Goal: Navigation & Orientation: Find specific page/section

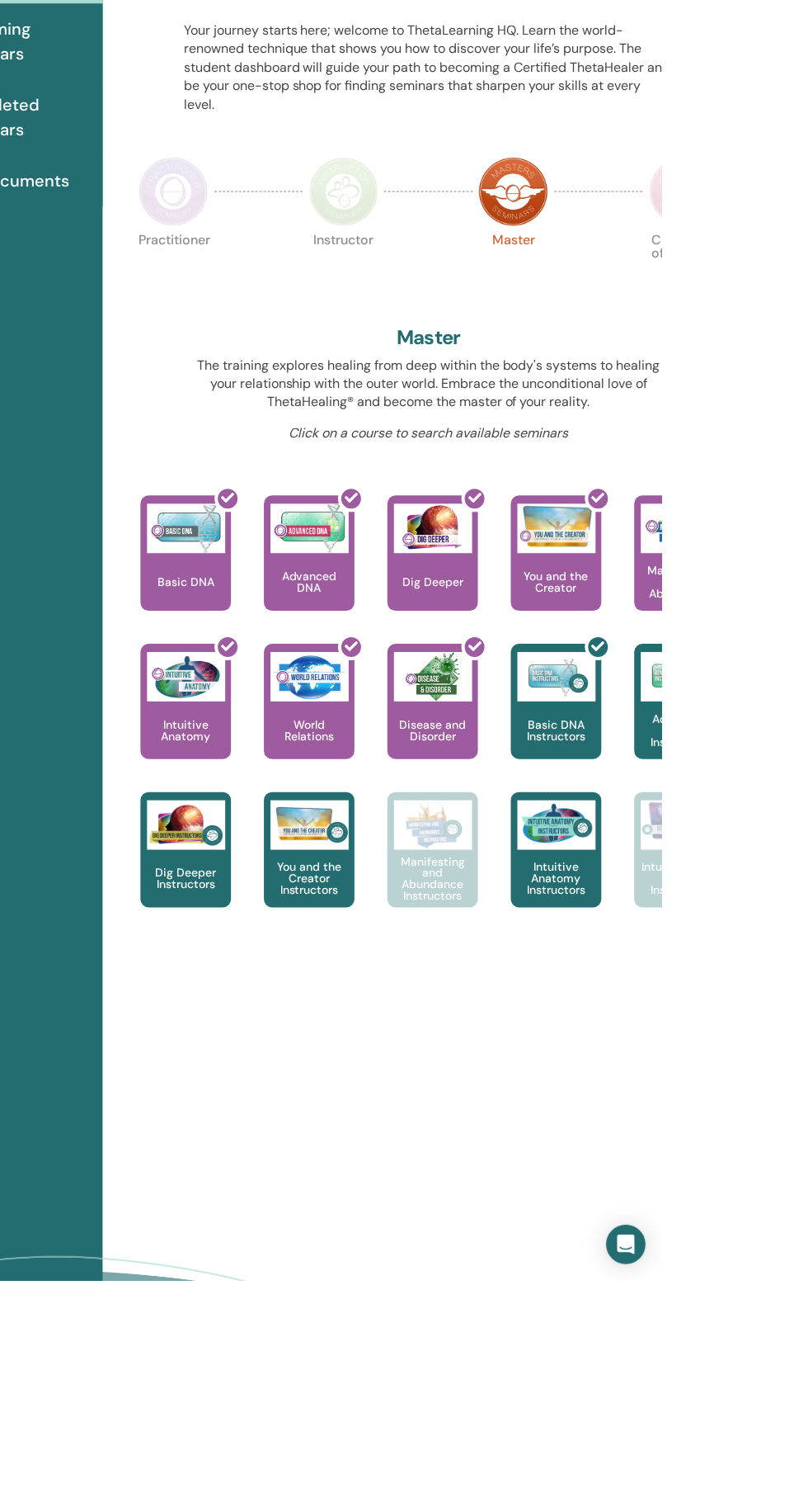
click at [323, 420] on img at bounding box center [318, 420] width 69 height 70
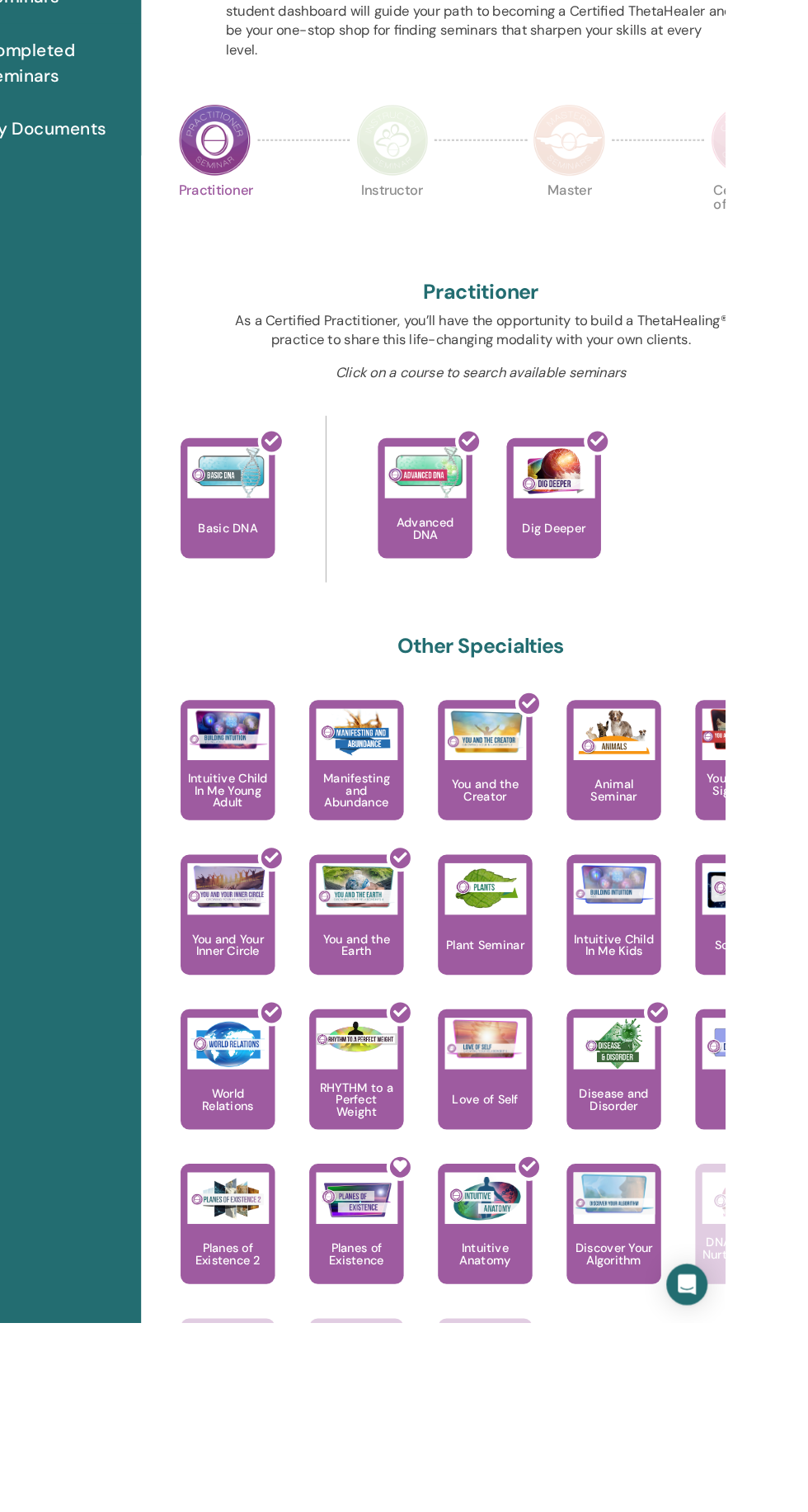
scroll to position [45, 0]
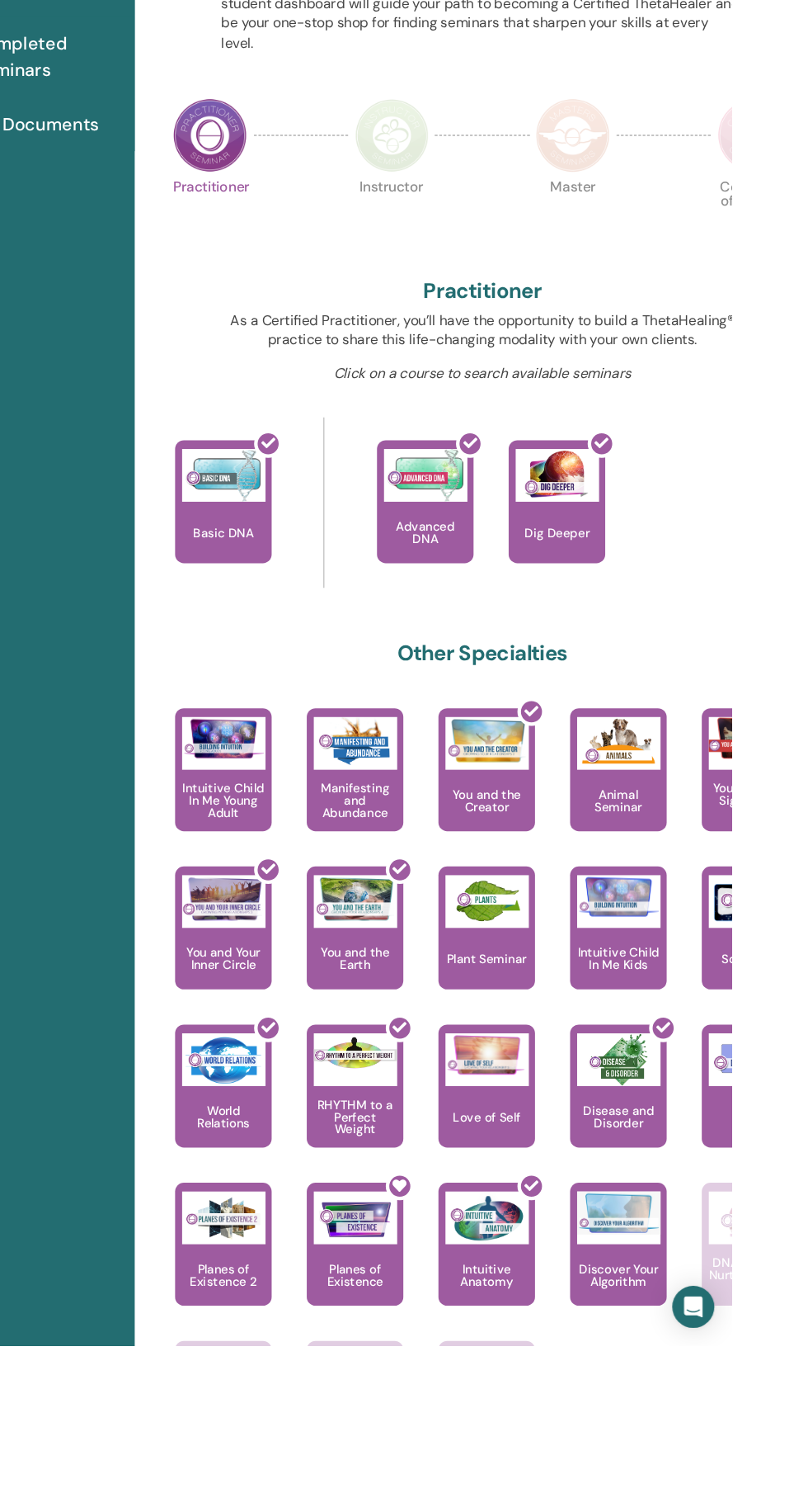
click at [491, 392] on img at bounding box center [489, 375] width 69 height 70
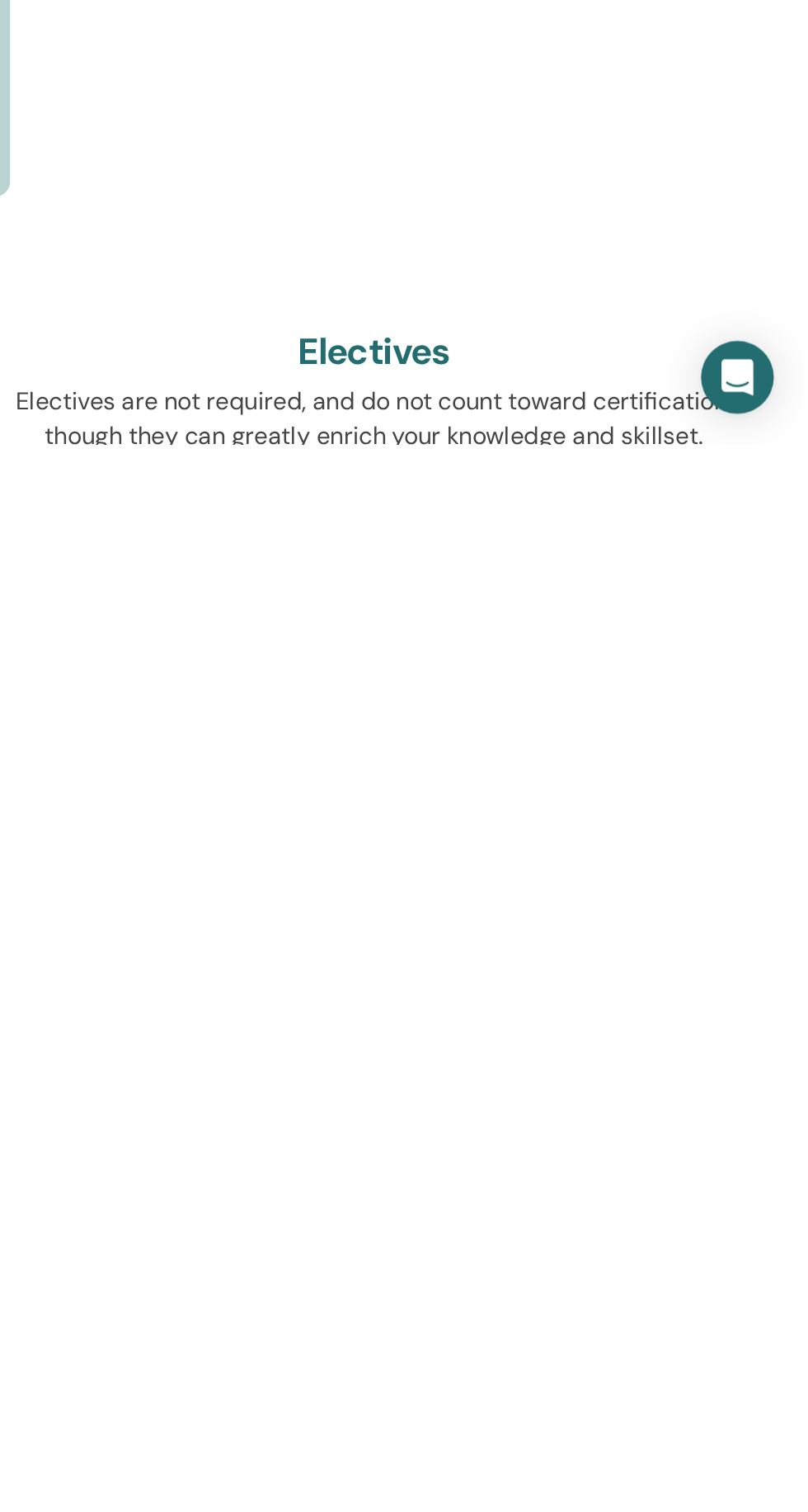
scroll to position [232, 0]
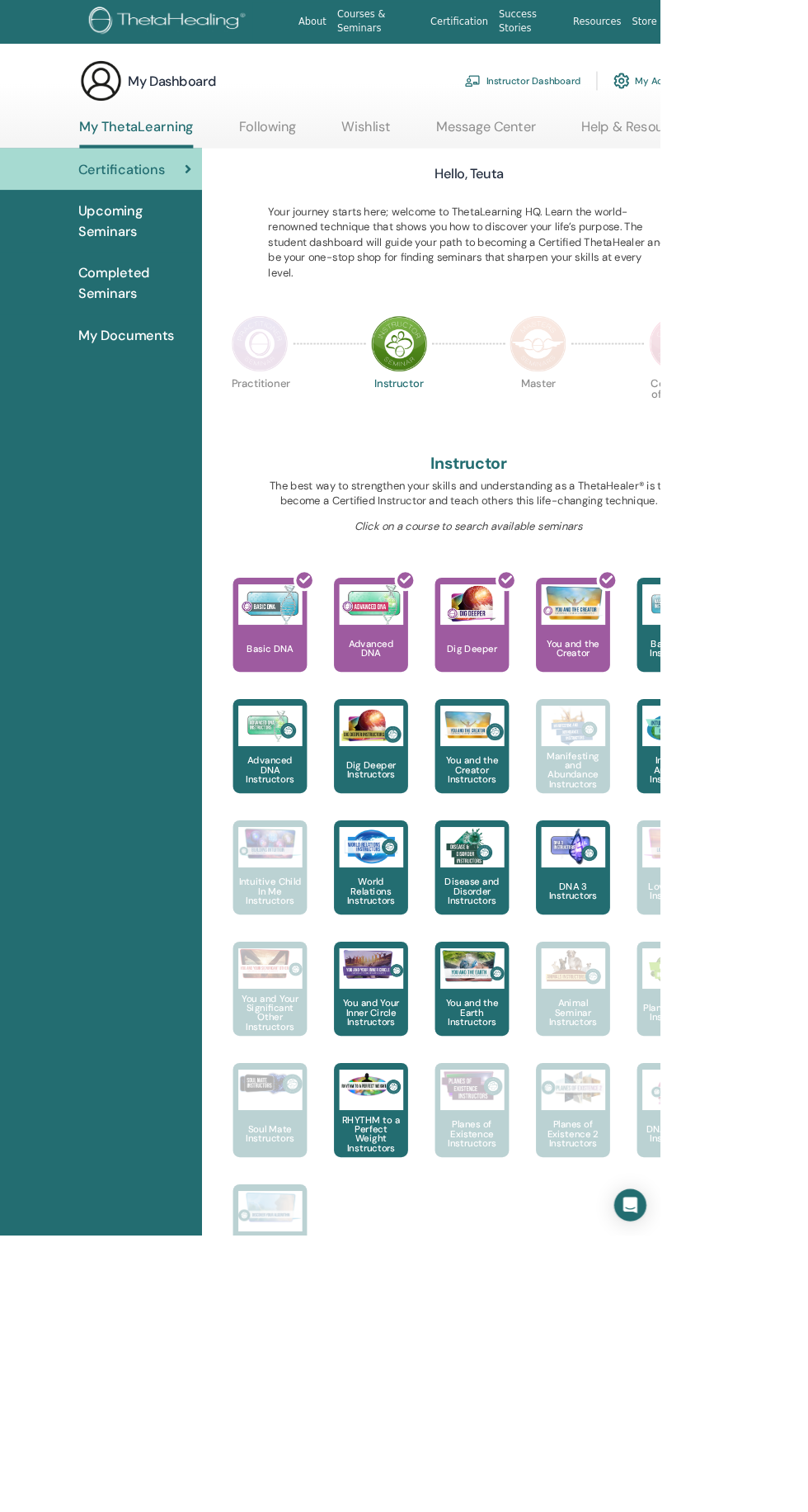
click at [294, 397] on img at bounding box center [318, 420] width 69 height 70
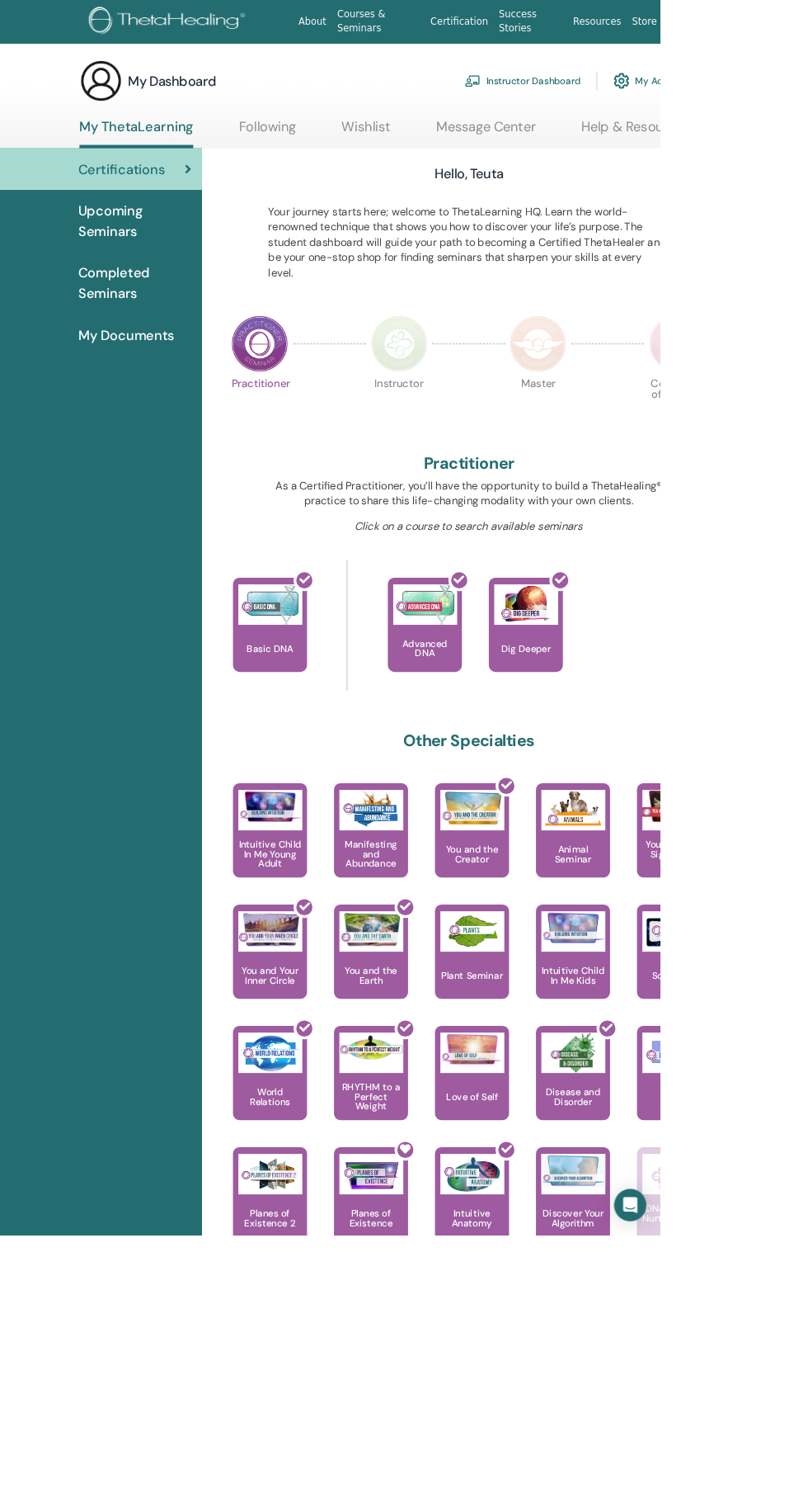
click at [485, 444] on img at bounding box center [489, 420] width 69 height 70
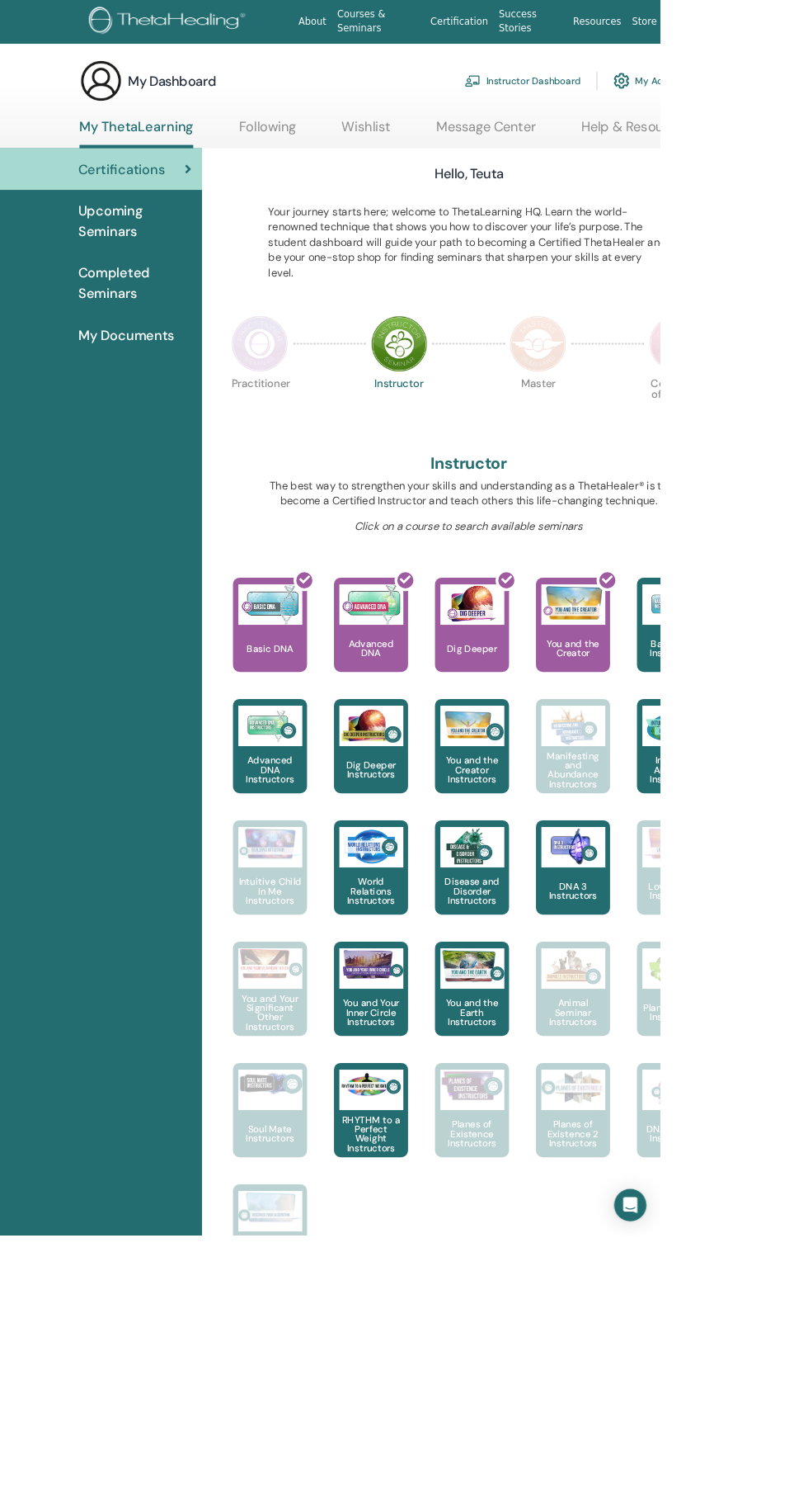
click at [635, 403] on img at bounding box center [659, 420] width 69 height 70
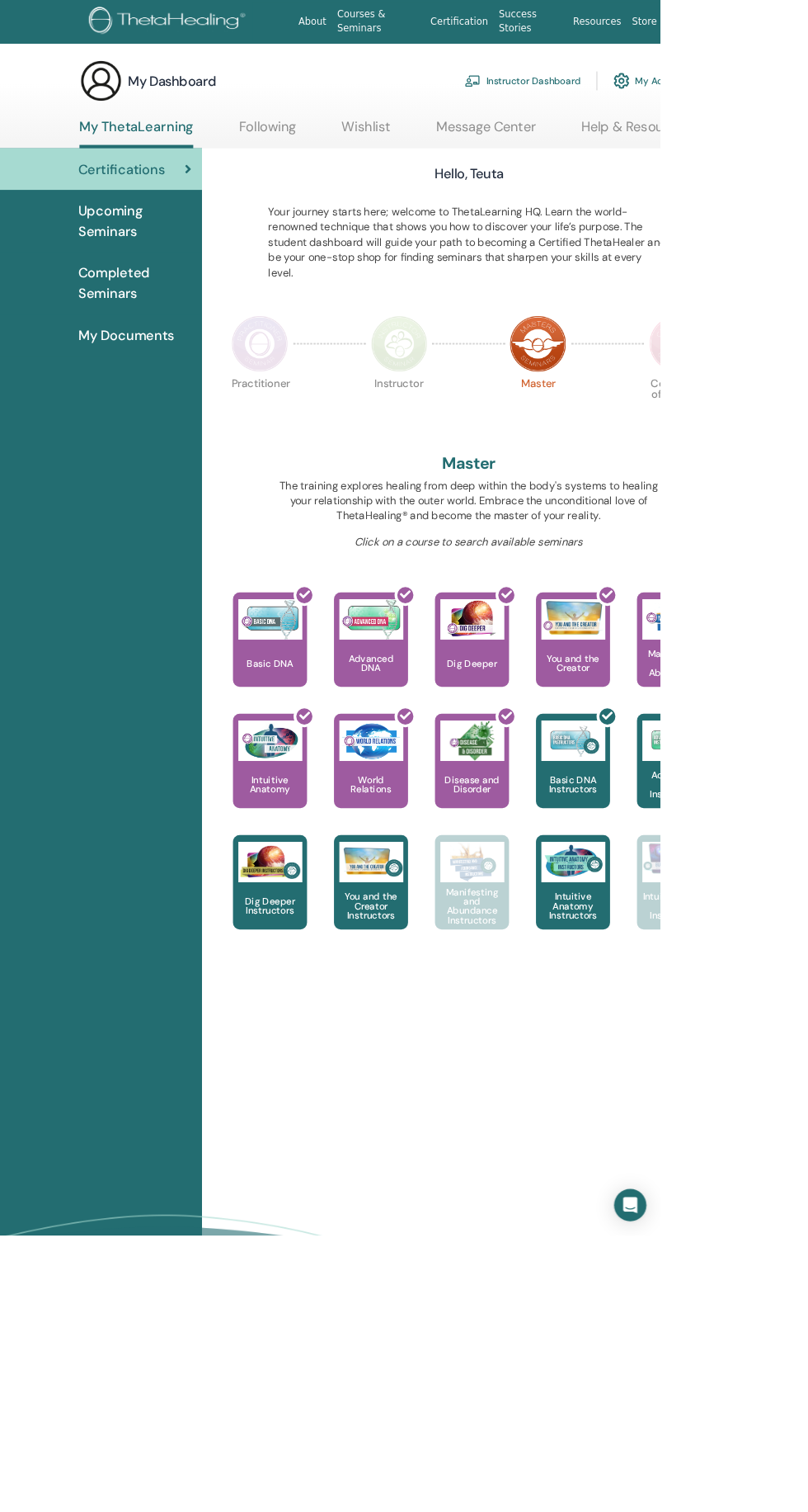
click at [322, 1090] on div "Dig Deeper Instructors" at bounding box center [331, 1080] width 91 height 116
click at [558, 1101] on p "Manifesting and Abundance Instructors" at bounding box center [578, 1109] width 91 height 46
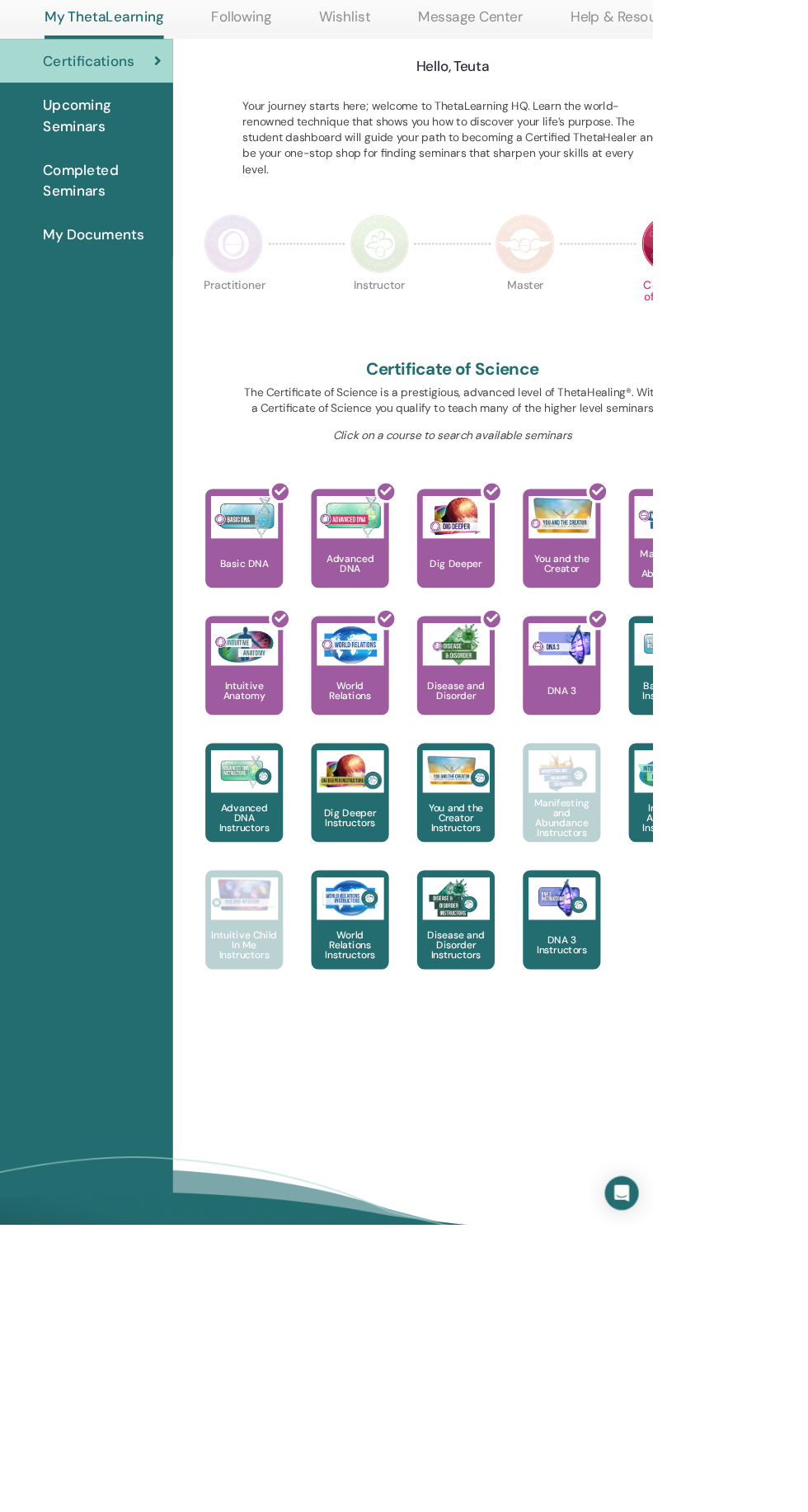
scroll to position [62, 0]
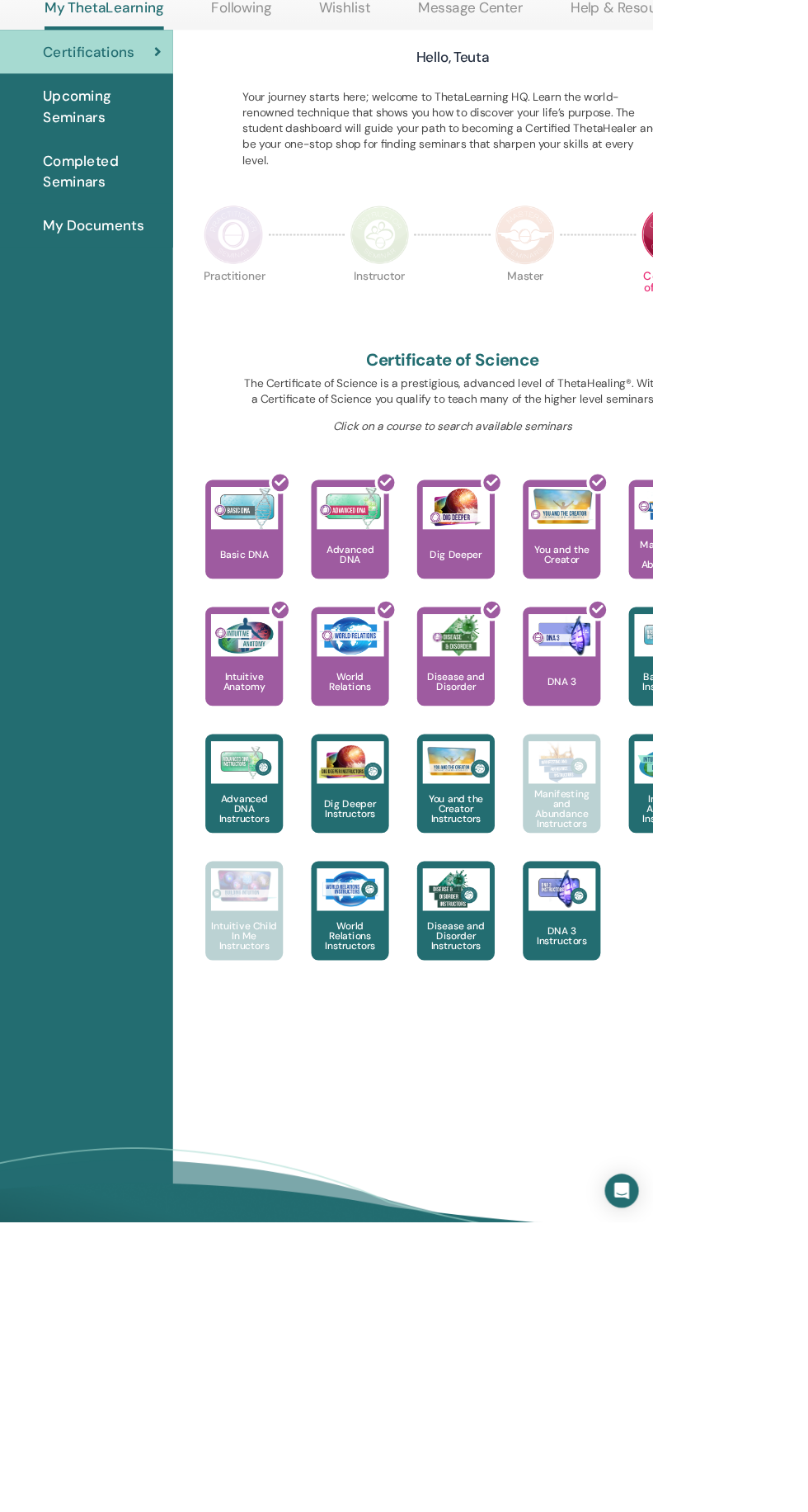
click at [644, 353] on img at bounding box center [659, 359] width 69 height 70
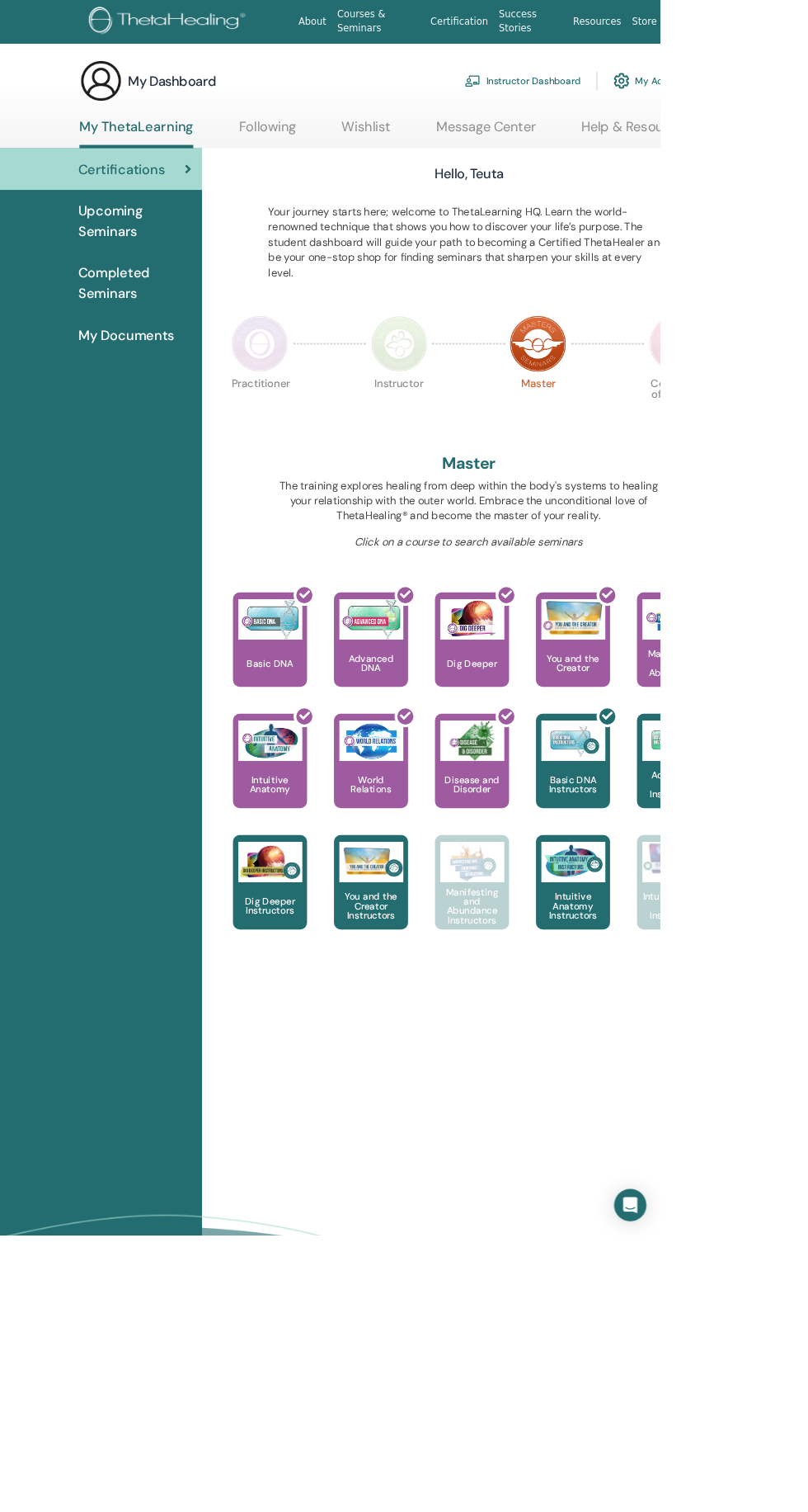
click at [109, 286] on span "Upcoming Seminars" at bounding box center [166, 271] width 139 height 50
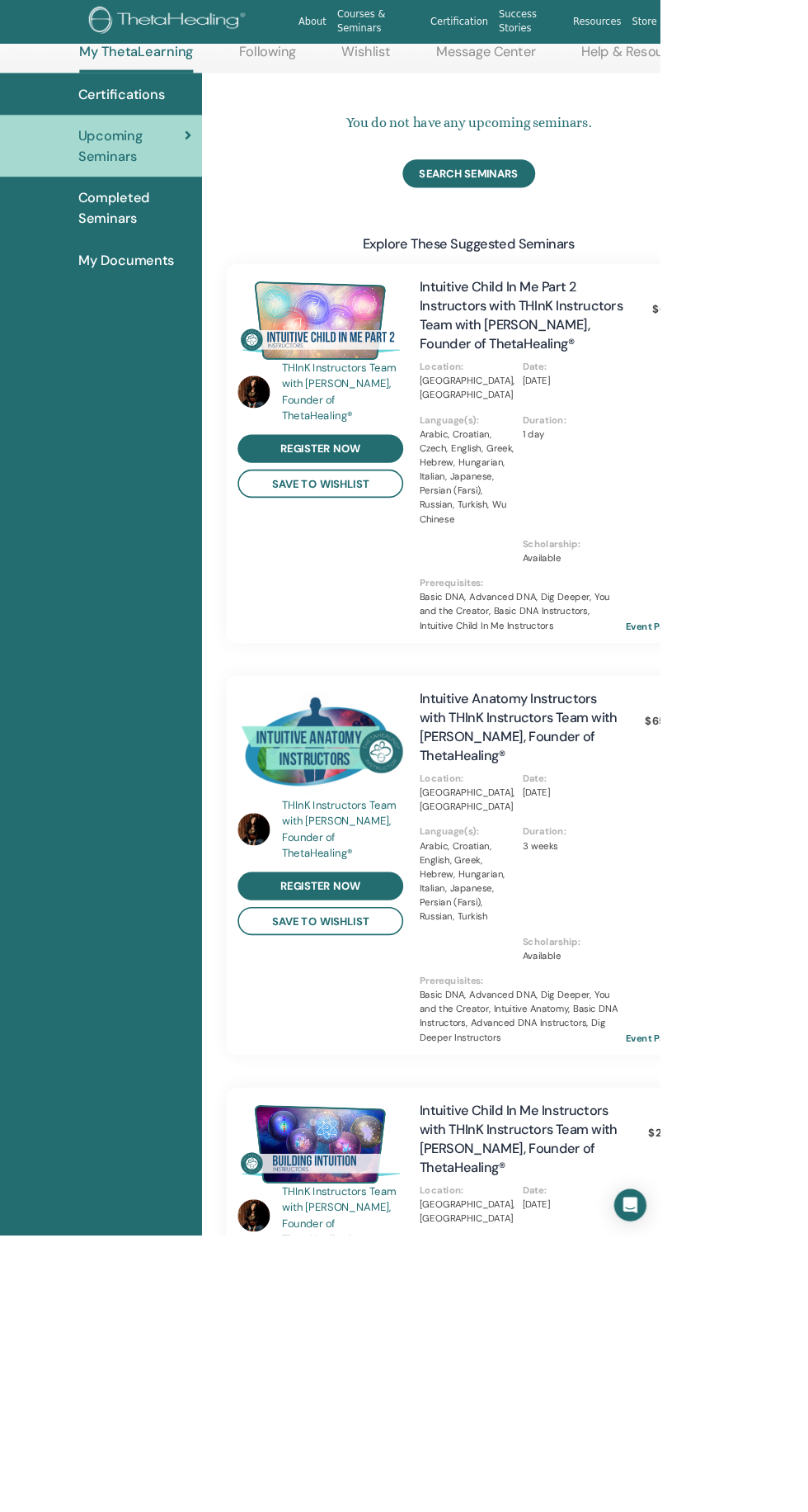
scroll to position [94, 0]
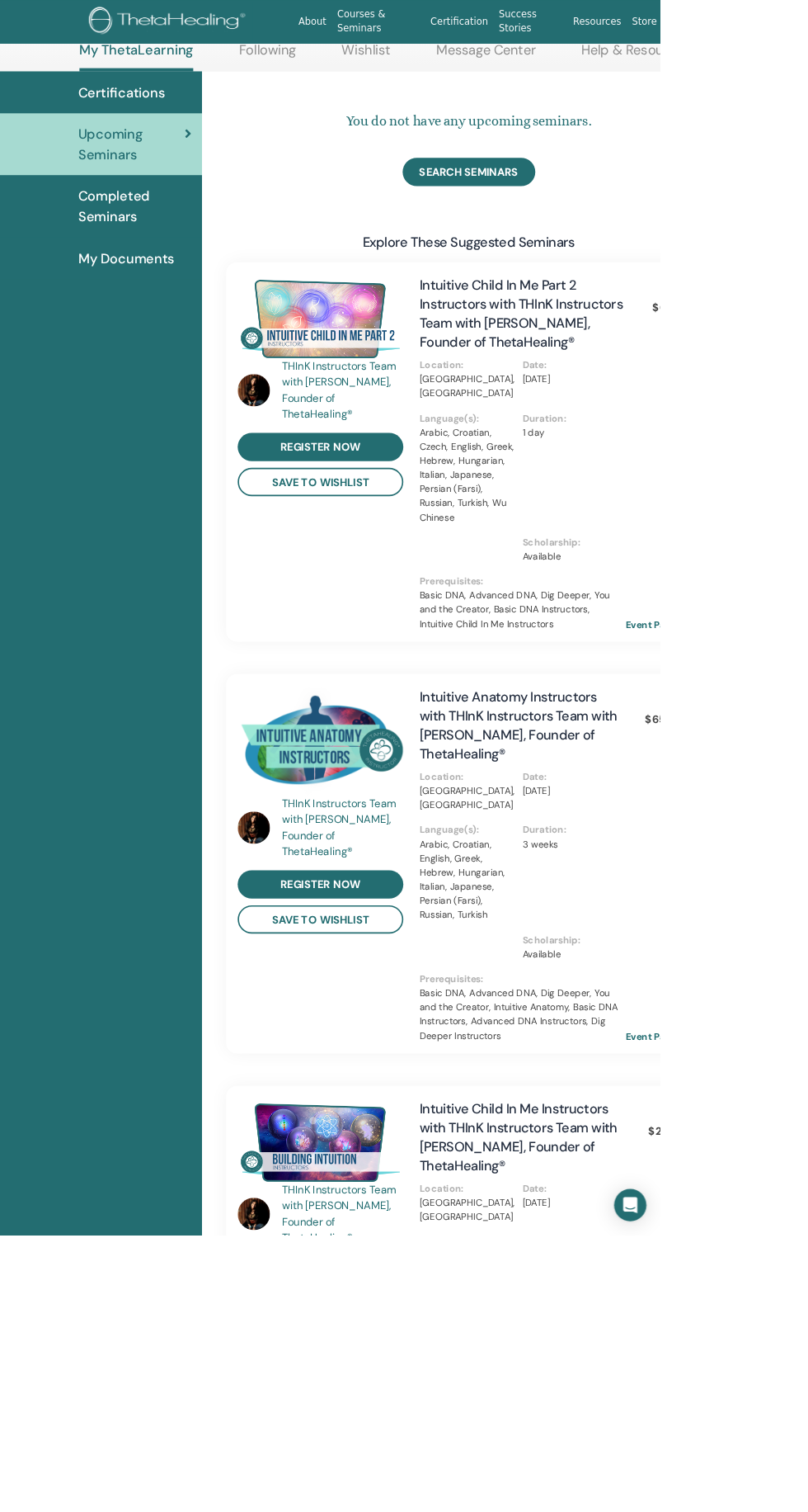
click at [93, 248] on div "Completed Seminars" at bounding box center [124, 252] width 221 height 50
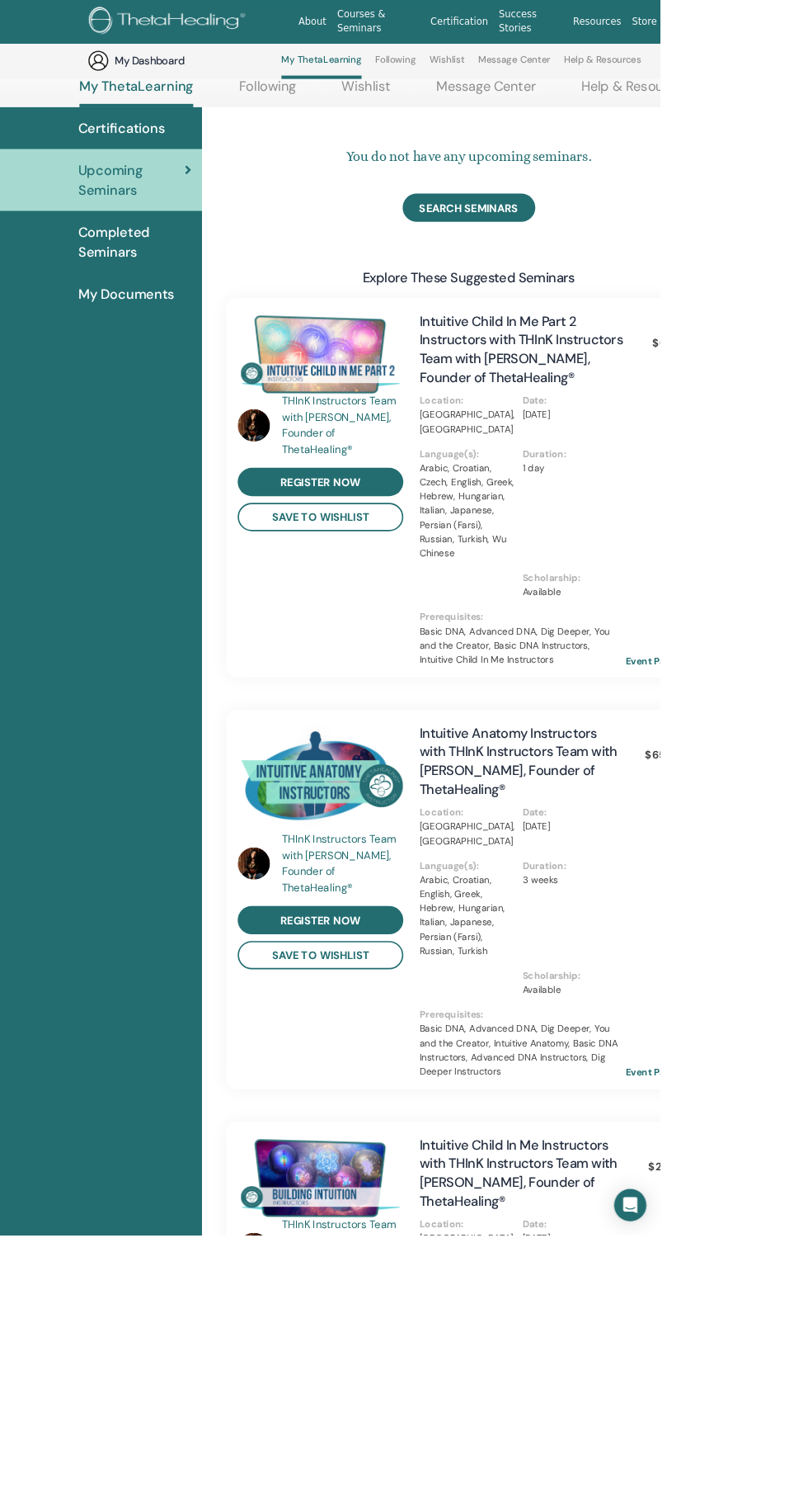
scroll to position [245, 0]
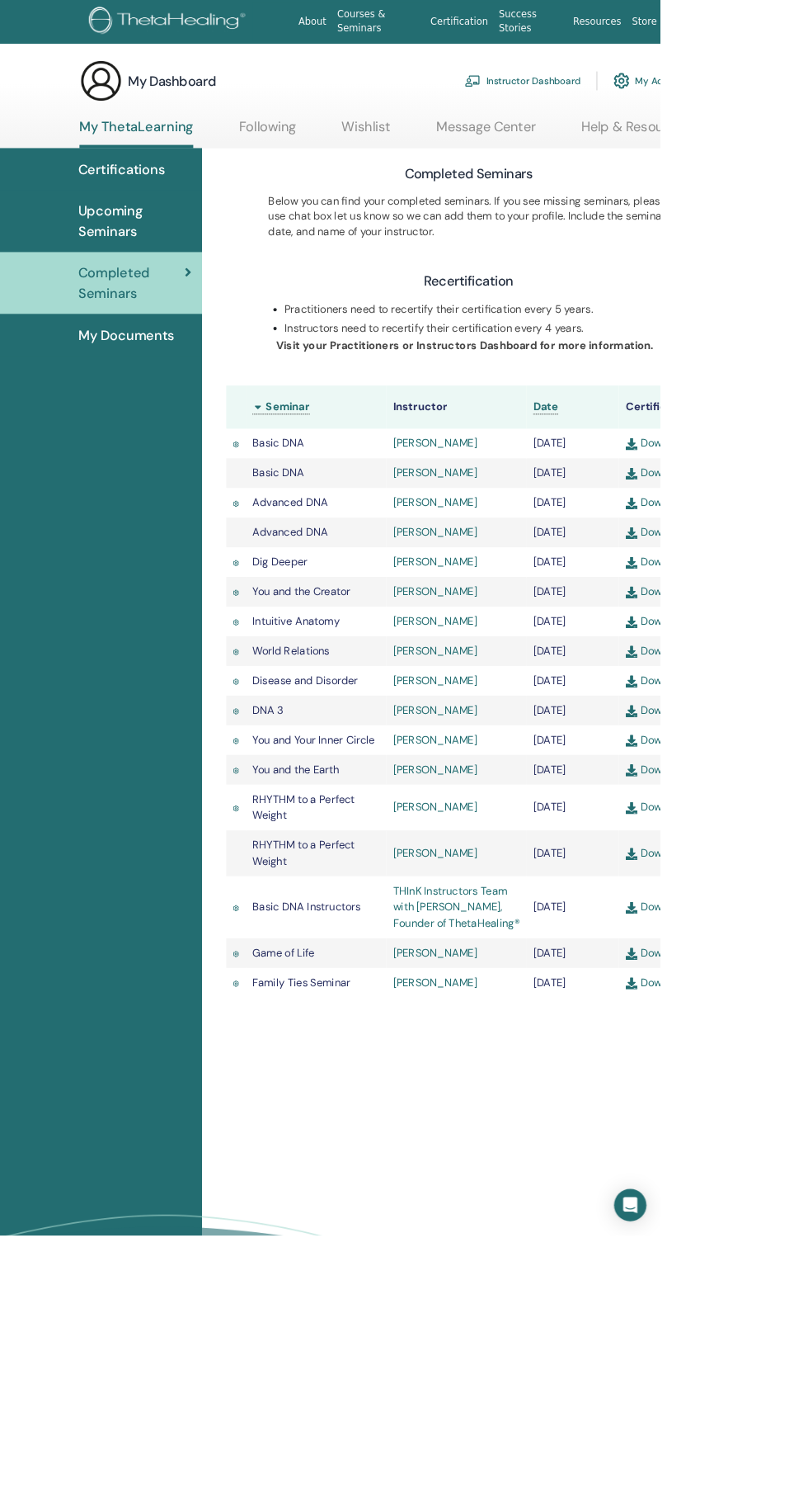
click at [120, 410] on span "My Documents" at bounding box center [155, 409] width 118 height 25
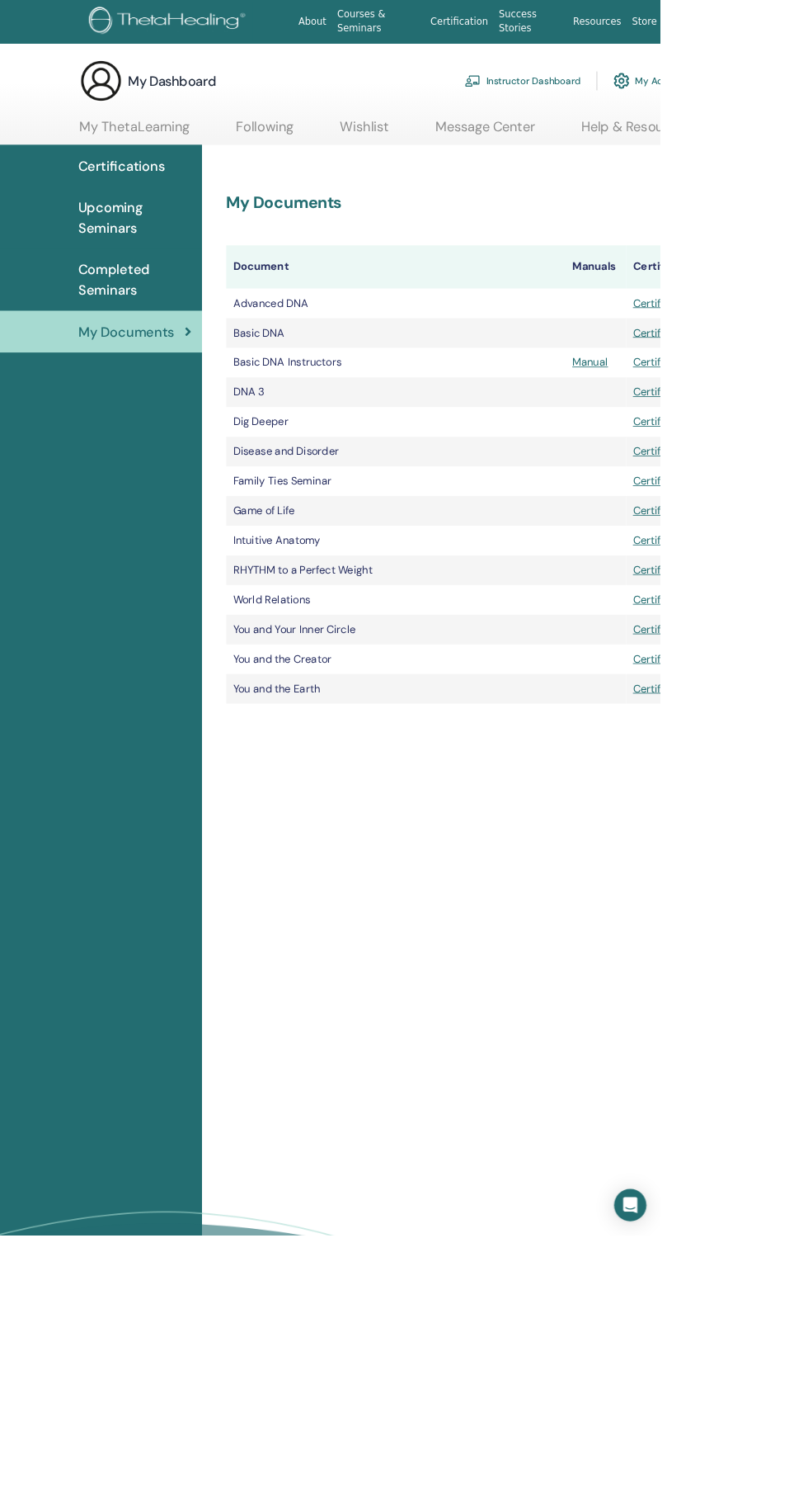
click at [440, 149] on link "Wishlist" at bounding box center [447, 161] width 60 height 33
